Goal: Transaction & Acquisition: Subscribe to service/newsletter

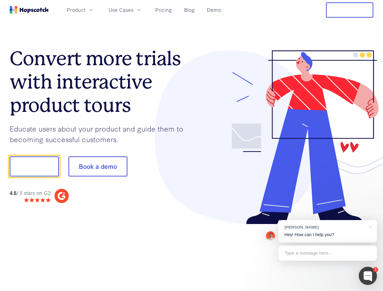
click at [192, 146] on div at bounding box center [283, 137] width 182 height 174
click at [86, 10] on span "Product" at bounding box center [76, 10] width 19 height 8
click at [134, 10] on span "Use Cases" at bounding box center [121, 10] width 25 height 8
click at [350, 10] on button "Free Trial" at bounding box center [349, 9] width 47 height 15
click at [34, 167] on button "Show me!" at bounding box center [34, 167] width 49 height 20
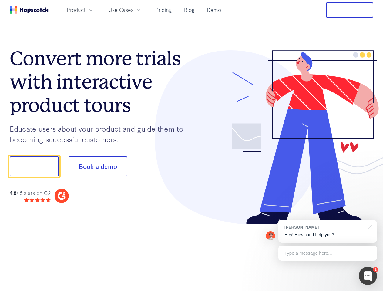
click at [98, 167] on button "Book a demo" at bounding box center [98, 167] width 59 height 20
click at [368, 276] on div at bounding box center [368, 276] width 18 height 18
click at [328, 232] on div "[PERSON_NAME] Hey! How can I help you?" at bounding box center [328, 231] width 99 height 22
click at [370, 291] on div "1 [PERSON_NAME] Hey! How can I help you? Type a message here... Free live chat …" at bounding box center [191, 291] width 383 height 0
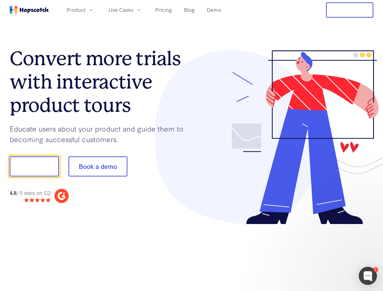
click at [328, 253] on div at bounding box center [320, 206] width 114 height 121
